Goal: Find specific page/section: Find specific page/section

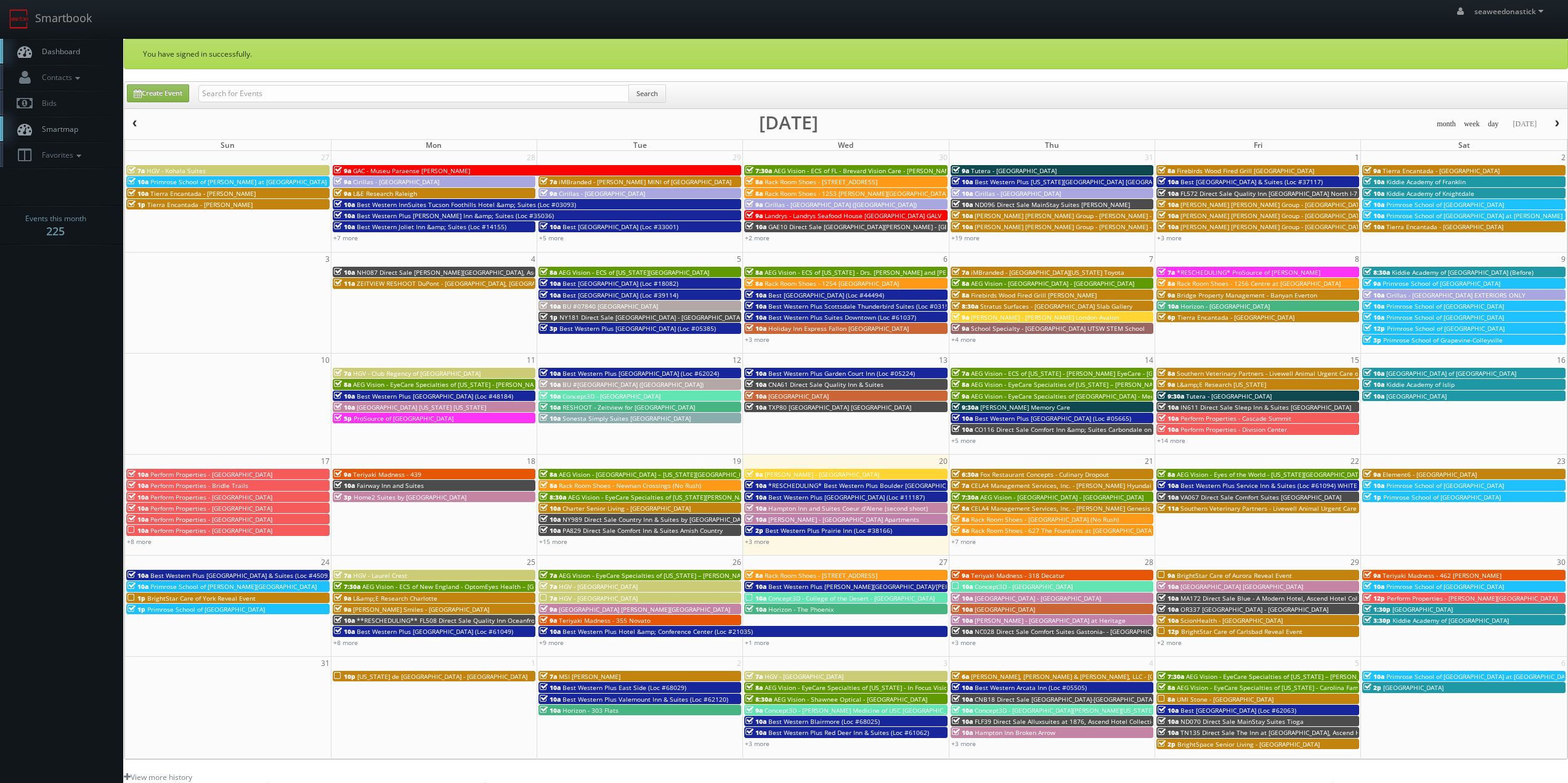
click at [232, 83] on div "Create Event Search" at bounding box center [846, 95] width 1443 height 27
click at [232, 90] on input "text" at bounding box center [413, 93] width 430 height 17
paste input "([DATE]) NM323 Direct Sale Quality Inn"
drag, startPoint x: 240, startPoint y: 92, endPoint x: 110, endPoint y: 99, distance: 130.2
click at [110, 99] on body "Smartbook Toggle Side Navigation Toggle Top Navigation seaweedonastick seaweedo…" at bounding box center [784, 507] width 1568 height 1014
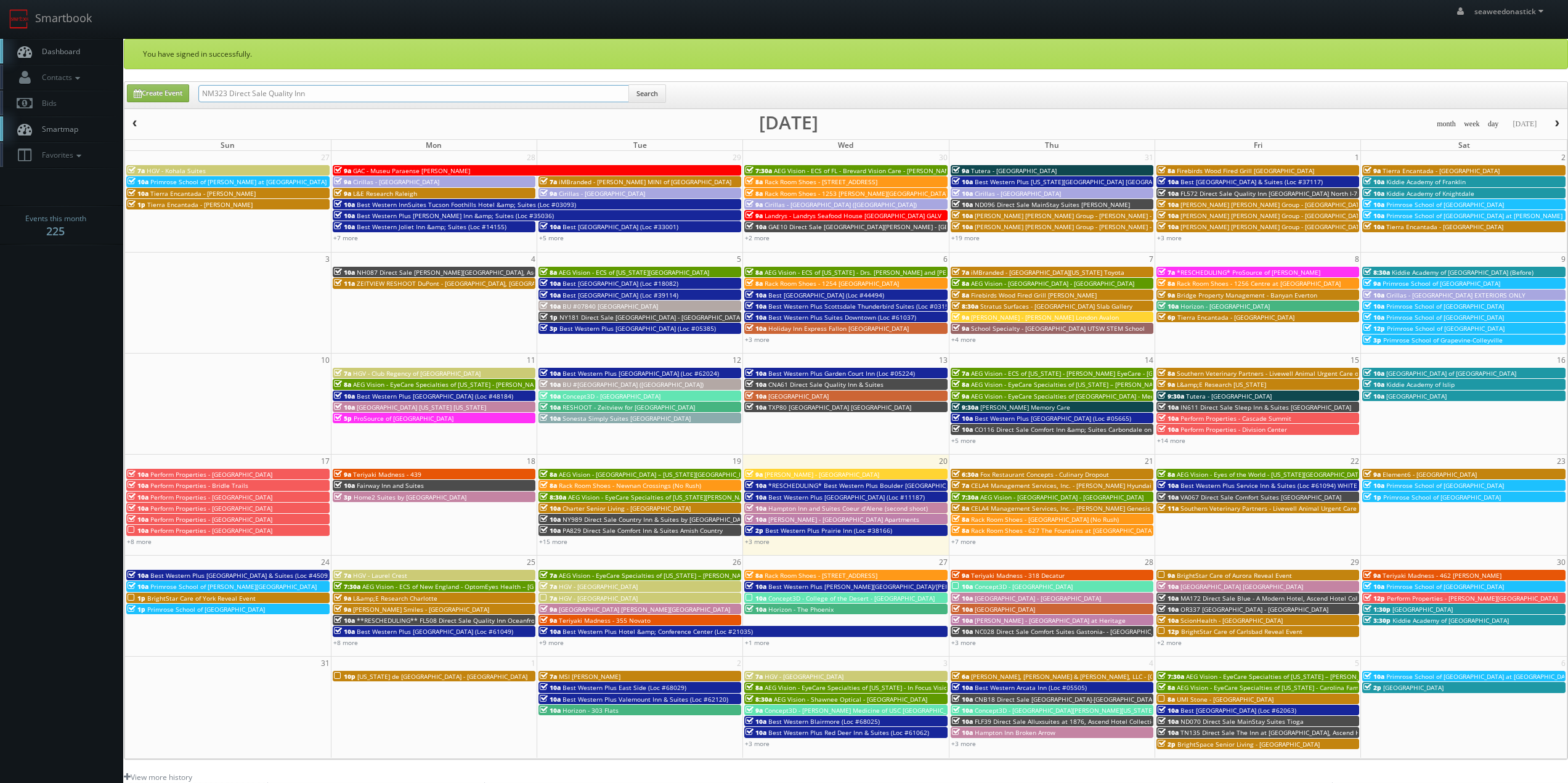
type input "NM323 Direct Sale Quality Inn"
click at [658, 101] on button "Search" at bounding box center [648, 94] width 38 height 19
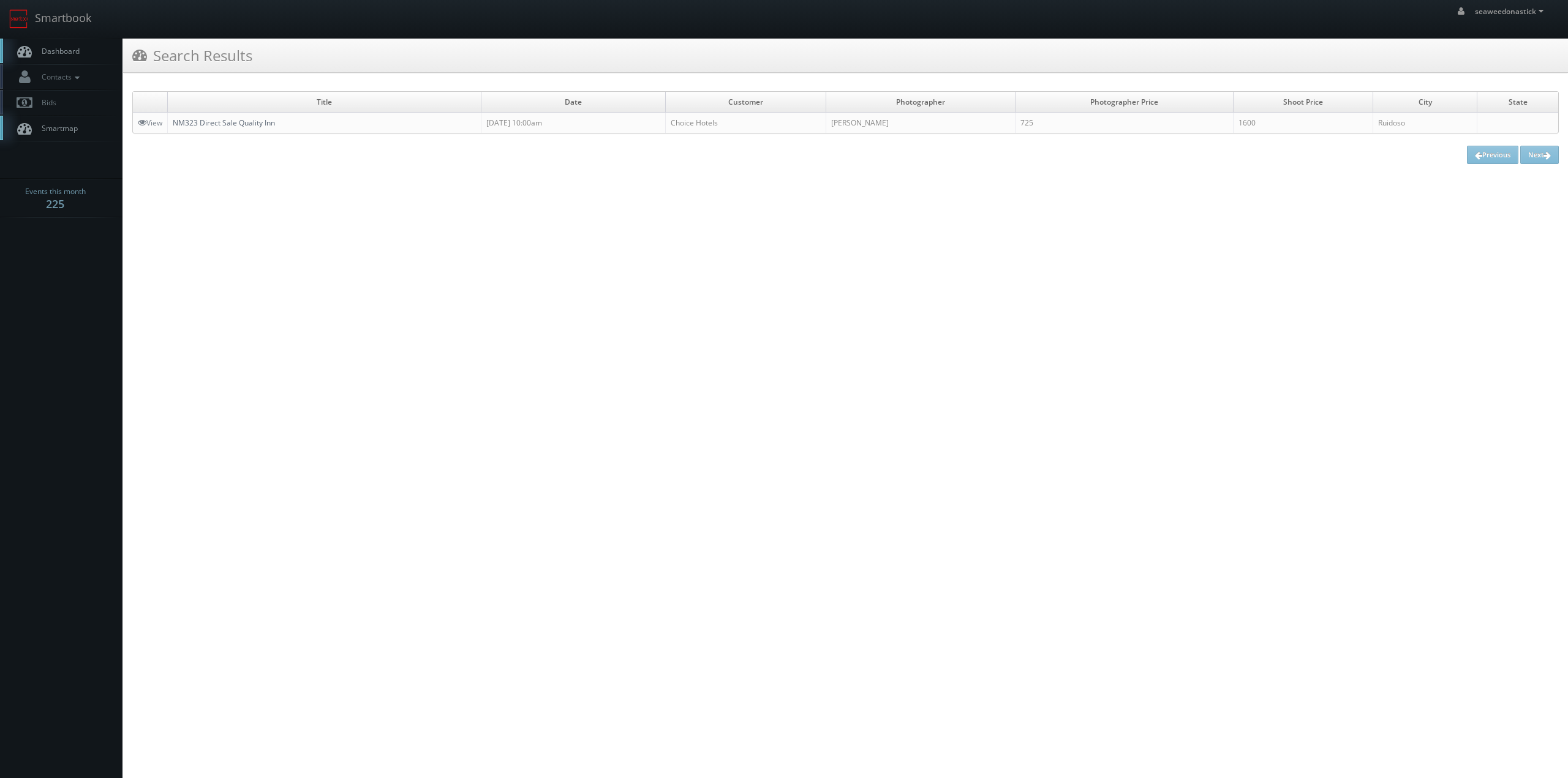
click at [234, 122] on link "NM323 Direct Sale Quality Inn" at bounding box center [223, 123] width 102 height 11
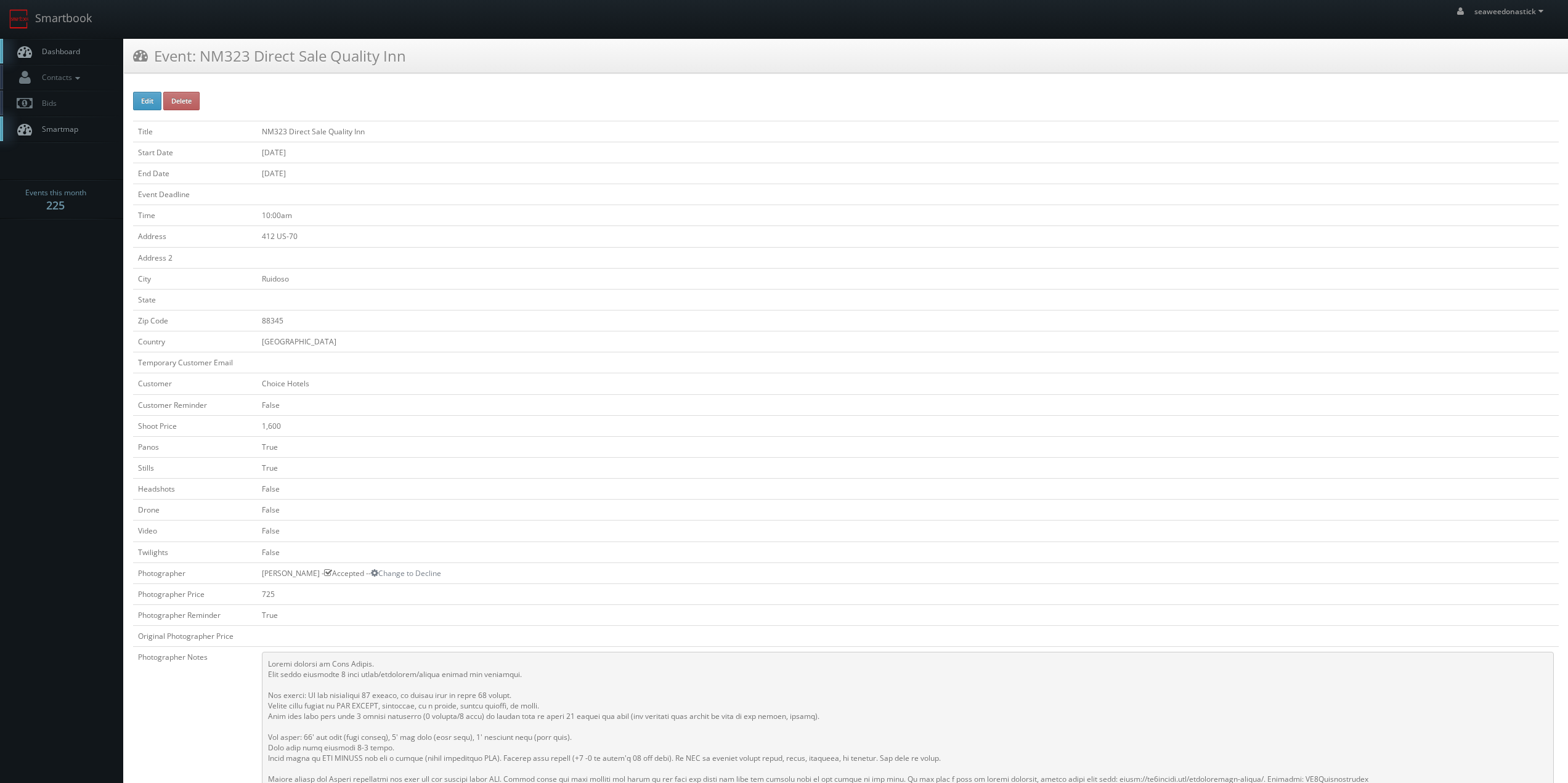
scroll to position [124, 0]
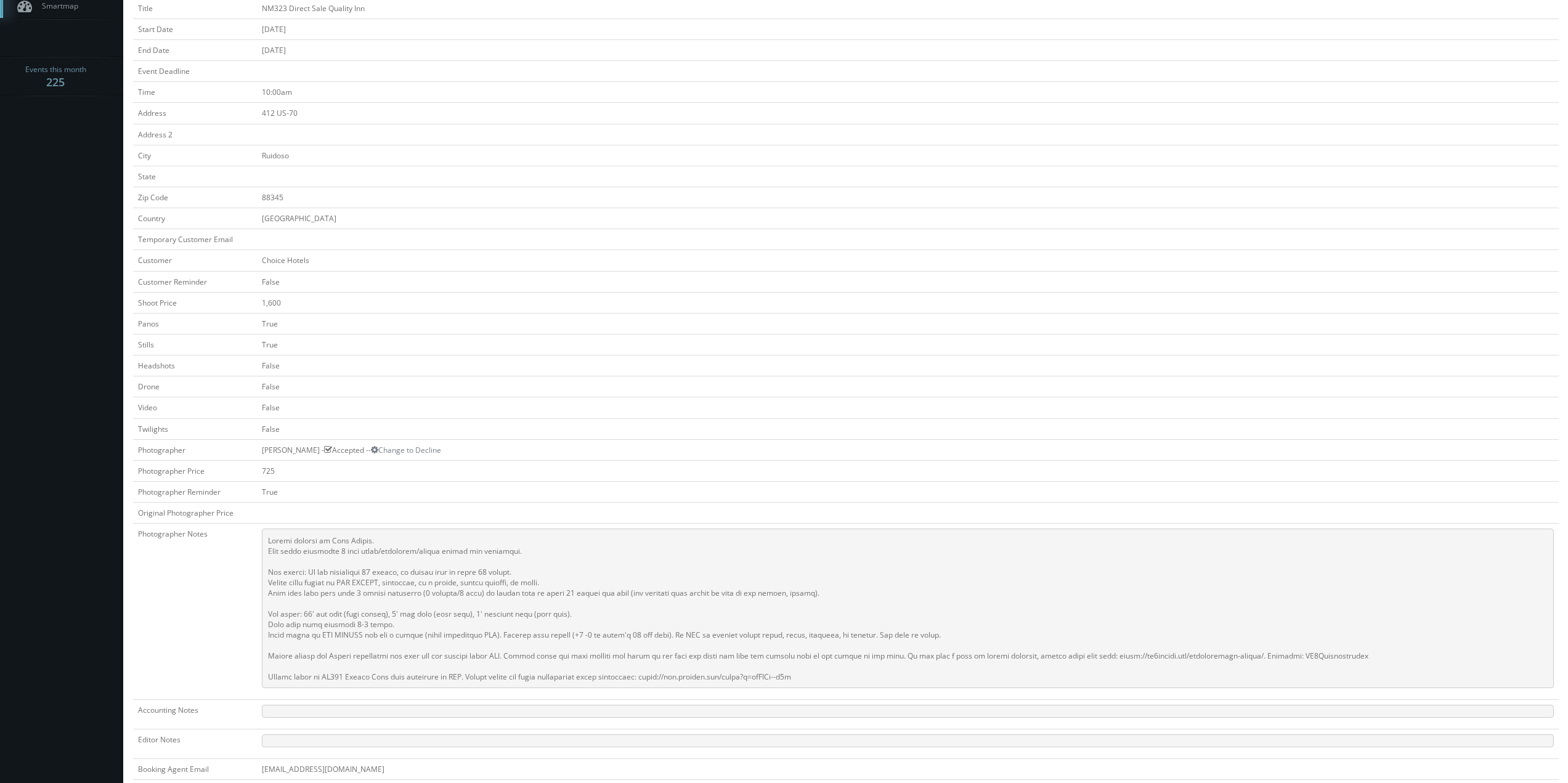
click at [363, 136] on td at bounding box center [908, 133] width 1302 height 21
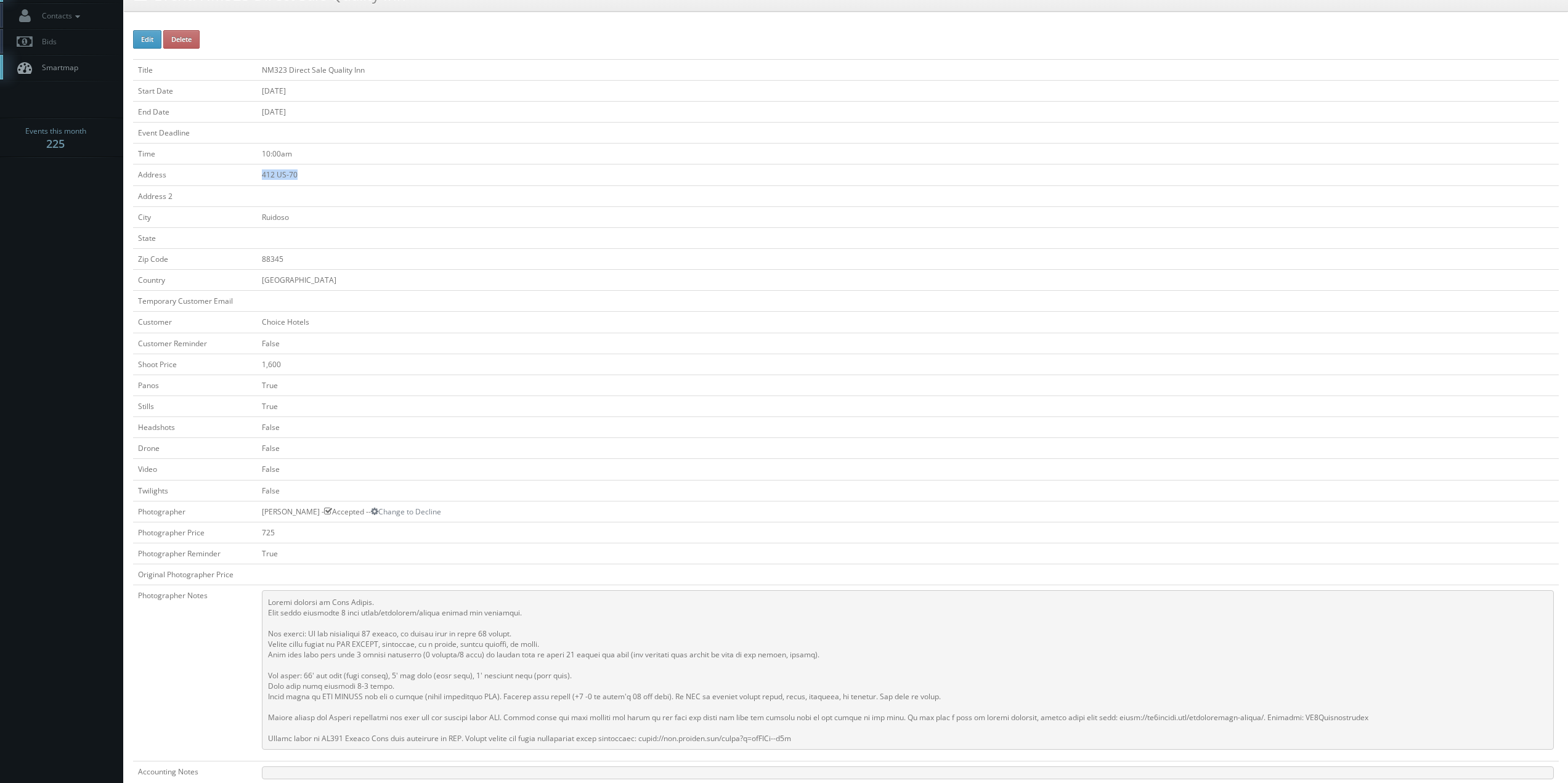
drag, startPoint x: 296, startPoint y: 177, endPoint x: 248, endPoint y: 178, distance: 48.0
click at [248, 178] on tr "Address 412 US-70" at bounding box center [847, 174] width 1427 height 21
copy tr "412 US-70"
click at [297, 203] on td at bounding box center [908, 195] width 1302 height 21
drag, startPoint x: 286, startPoint y: 215, endPoint x: 246, endPoint y: 216, distance: 40.0
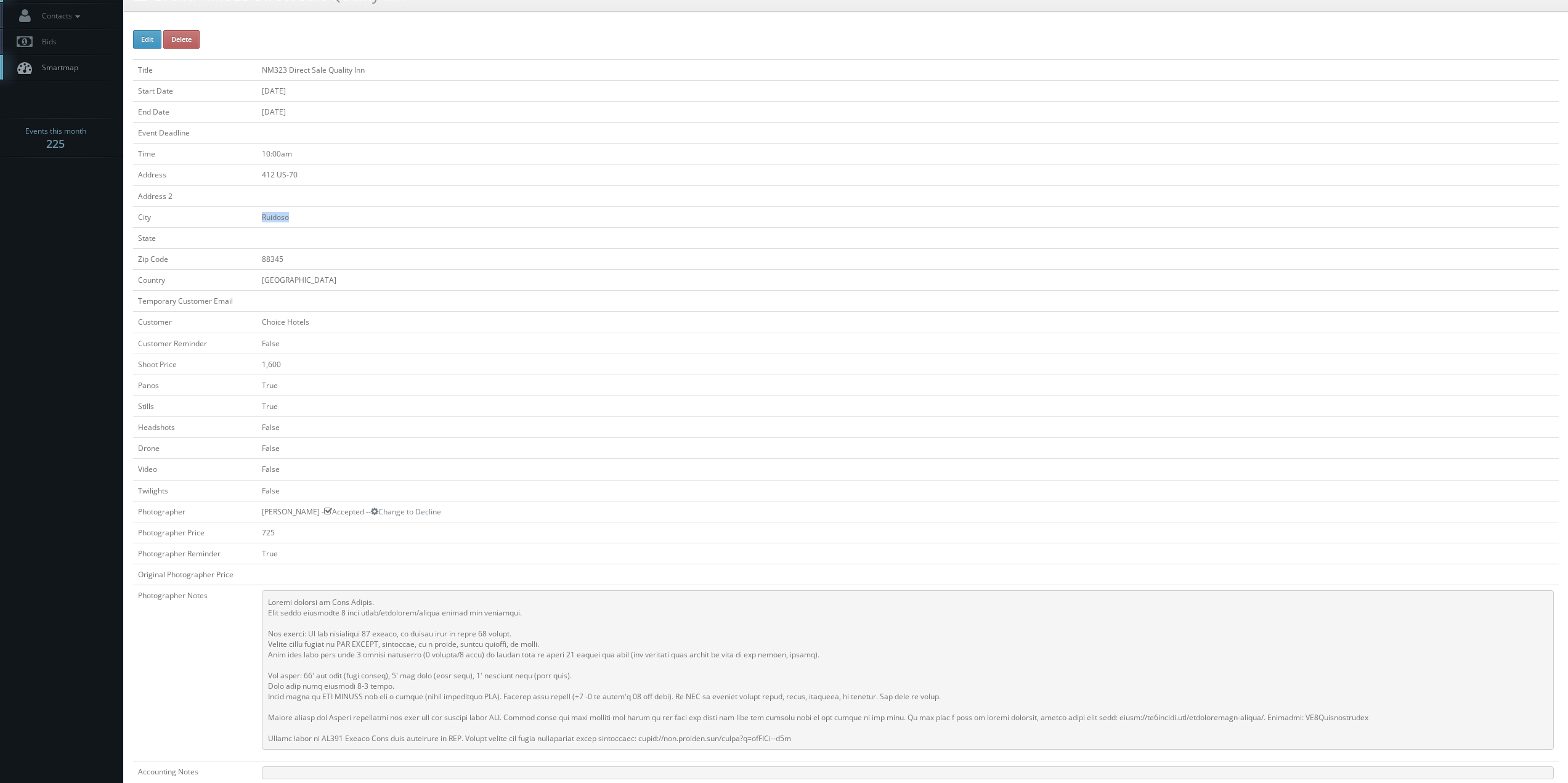
click at [246, 216] on tr "City Ruidoso" at bounding box center [847, 216] width 1427 height 21
copy tr "Ruidoso"
